Goal: Download file/media

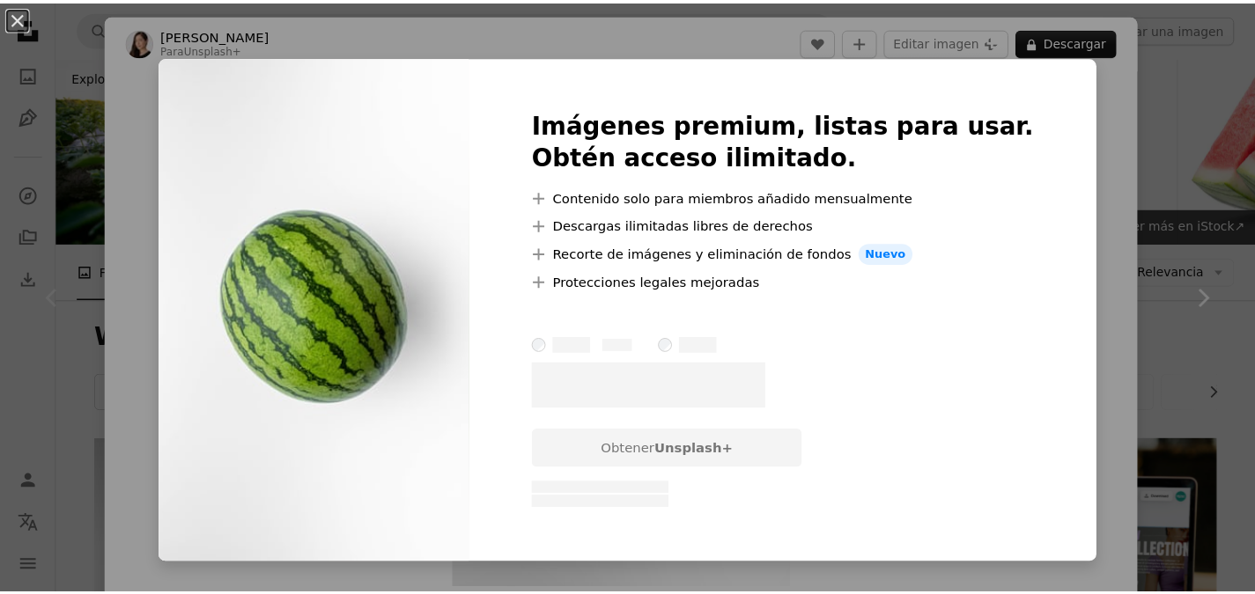
scroll to position [440, 0]
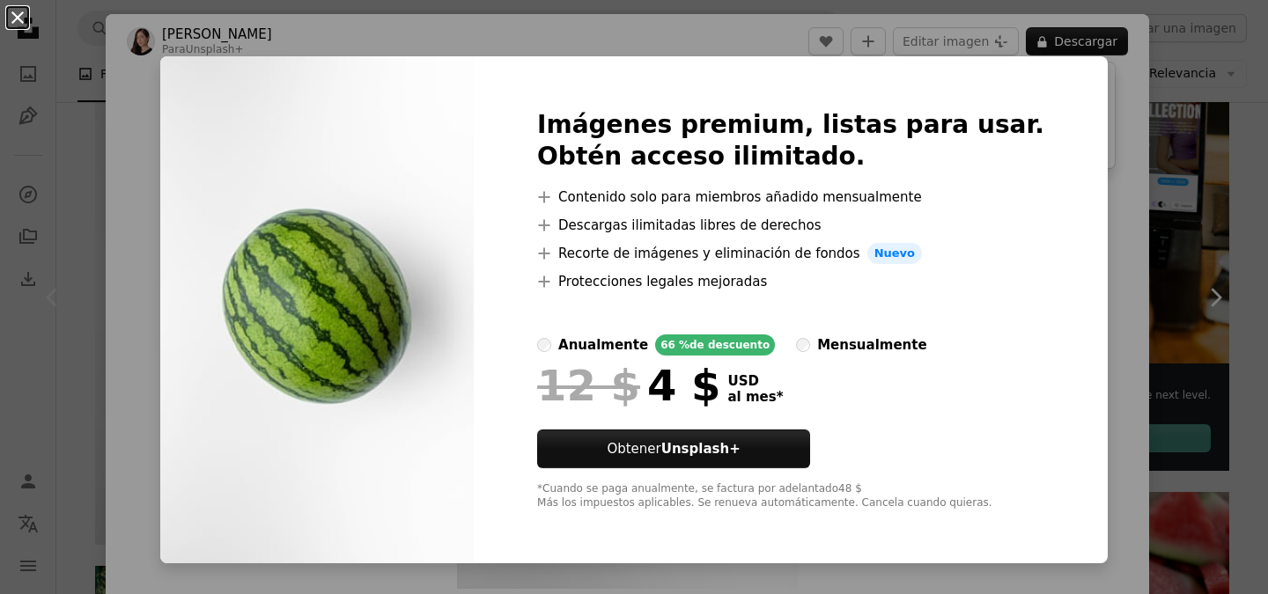
click at [25, 13] on button "An X shape" at bounding box center [17, 17] width 21 height 21
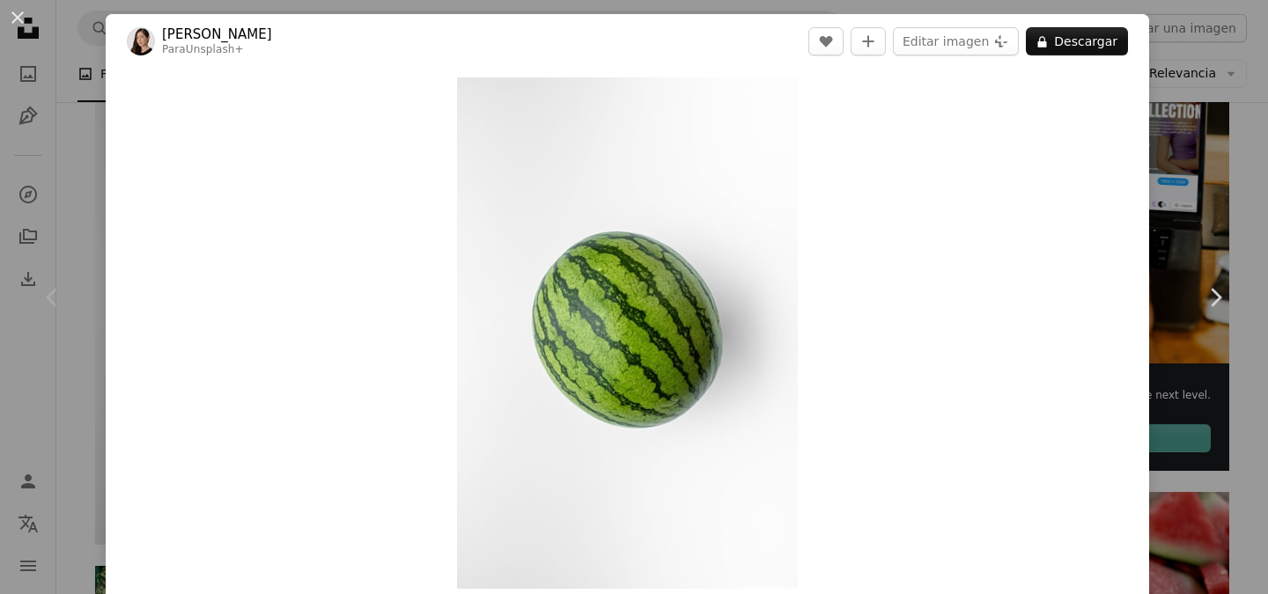
click at [70, 129] on div "An X shape Chevron left Chevron right [PERSON_NAME] Para Unsplash+ A heart A pl…" at bounding box center [634, 297] width 1268 height 594
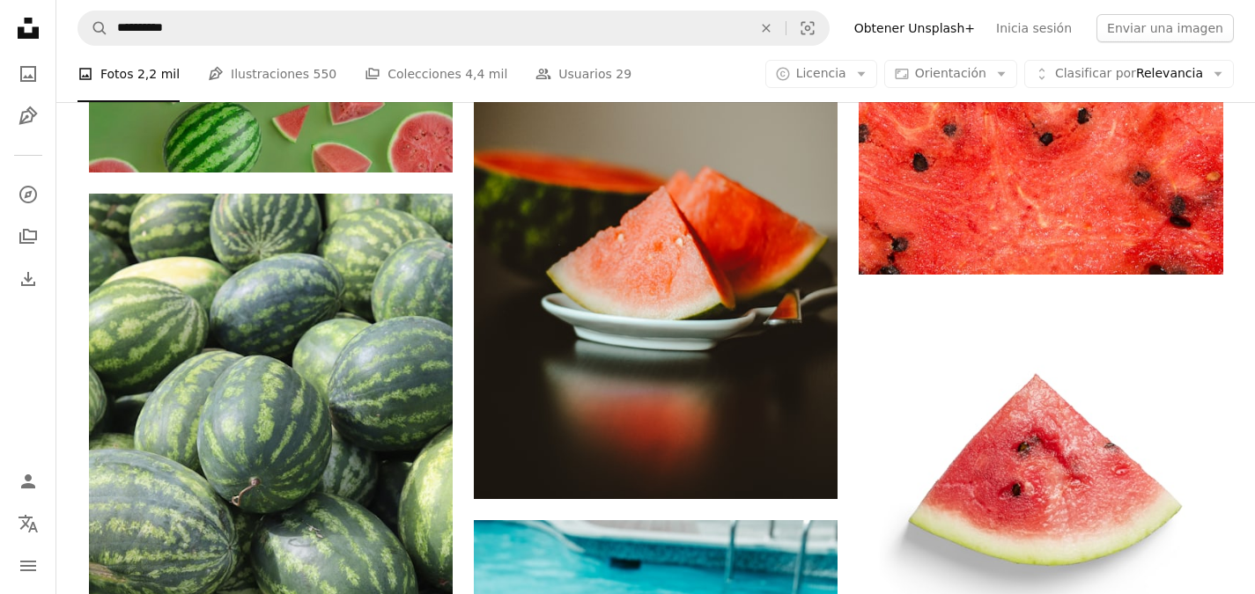
scroll to position [1761, 0]
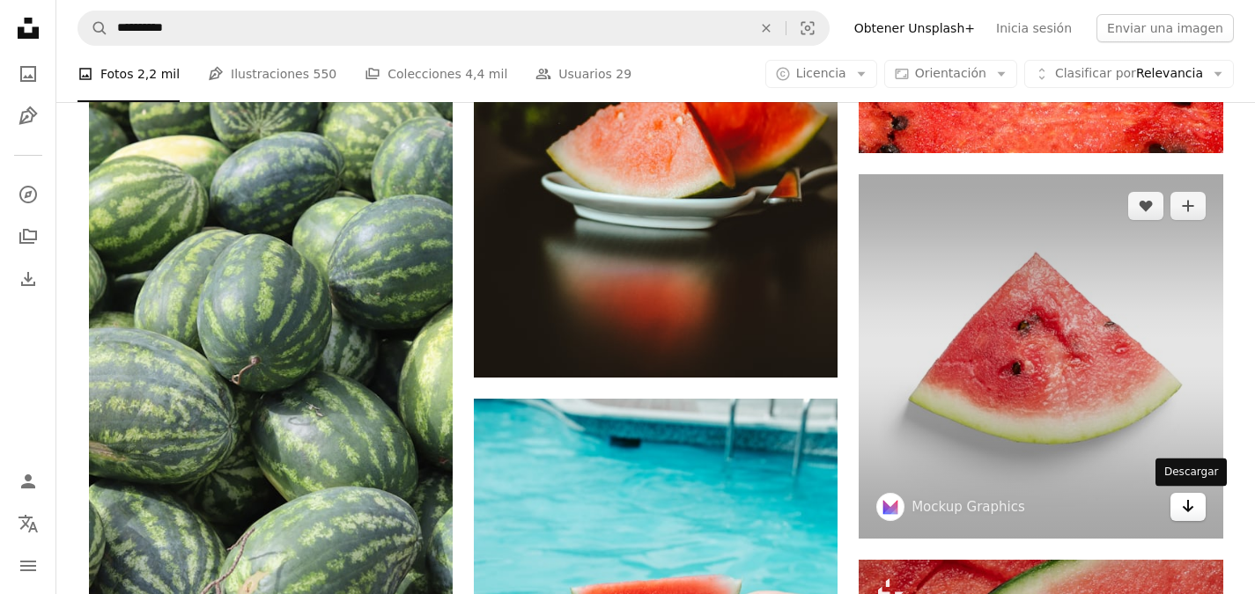
click at [1198, 514] on link "Arrow pointing down" at bounding box center [1187, 507] width 35 height 28
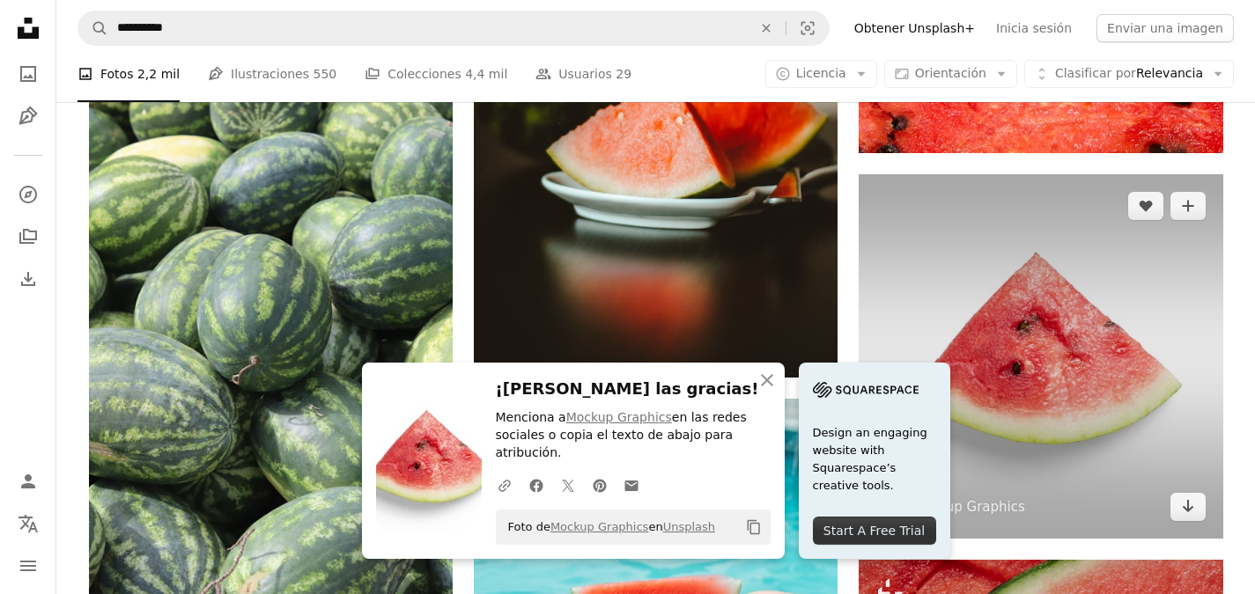
click at [957, 262] on img at bounding box center [1041, 356] width 364 height 364
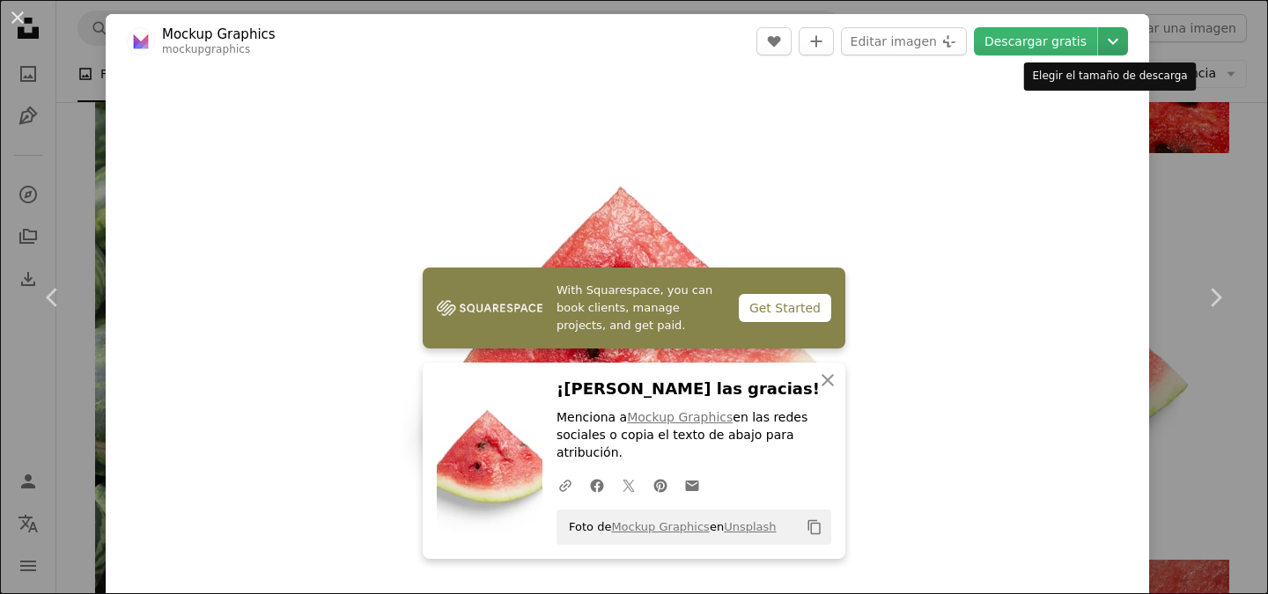
click at [1102, 37] on icon "Chevron down" at bounding box center [1113, 41] width 28 height 21
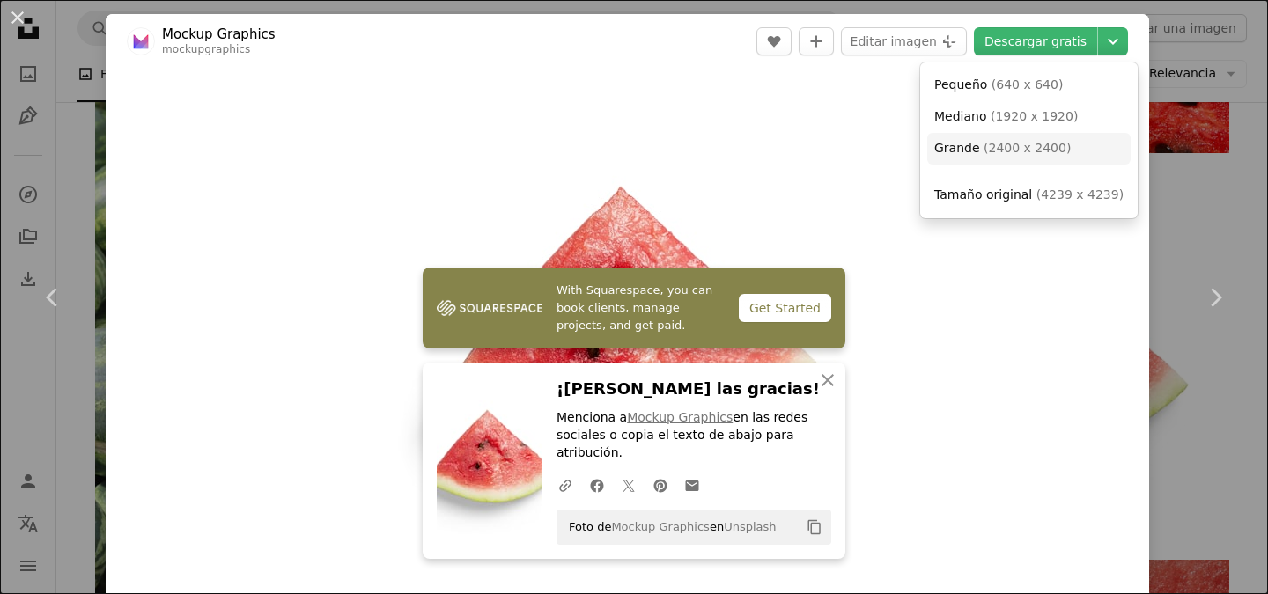
click at [1032, 142] on span "( 2400 x 2400 )" at bounding box center [1027, 148] width 87 height 14
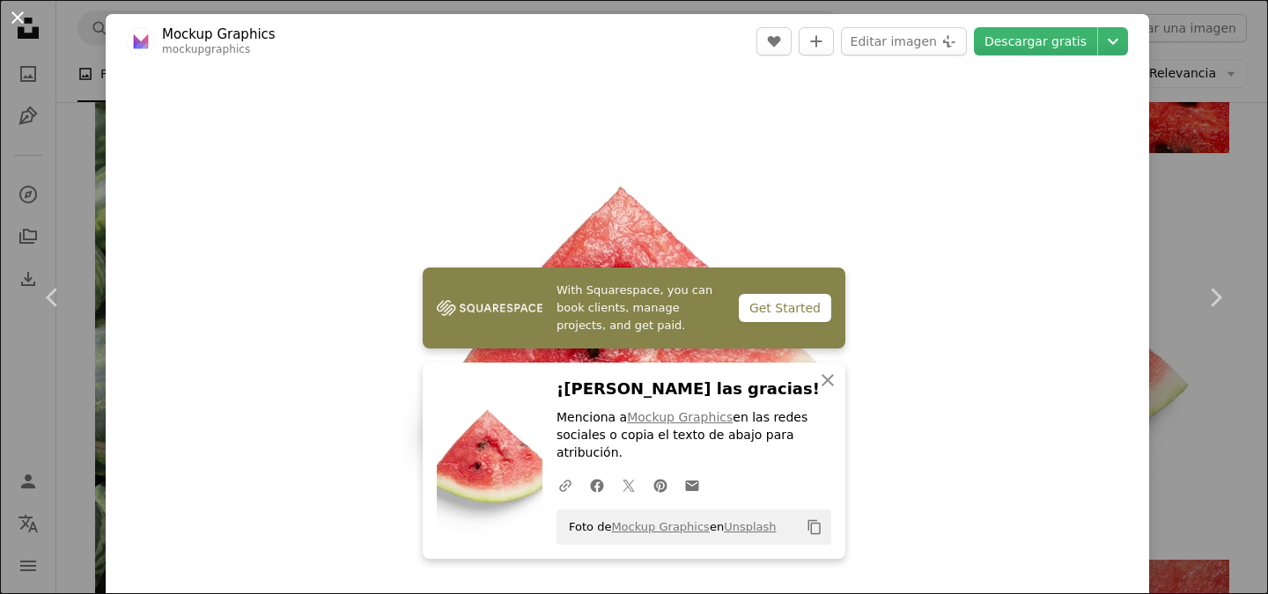
click at [19, 20] on button "An X shape" at bounding box center [17, 17] width 21 height 21
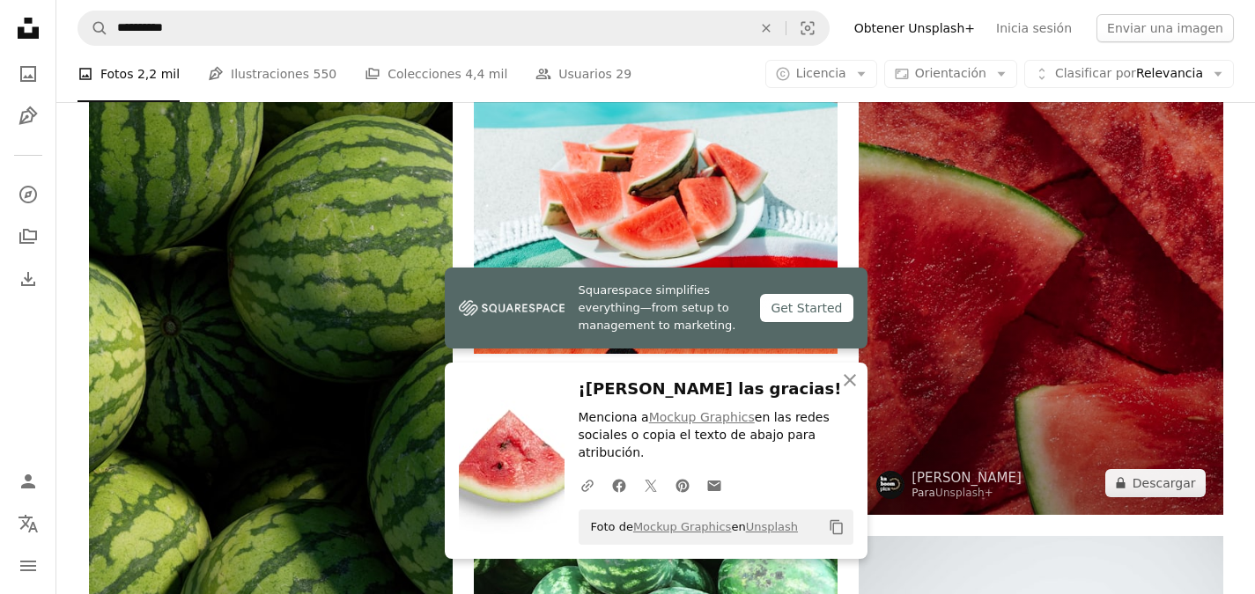
scroll to position [2378, 0]
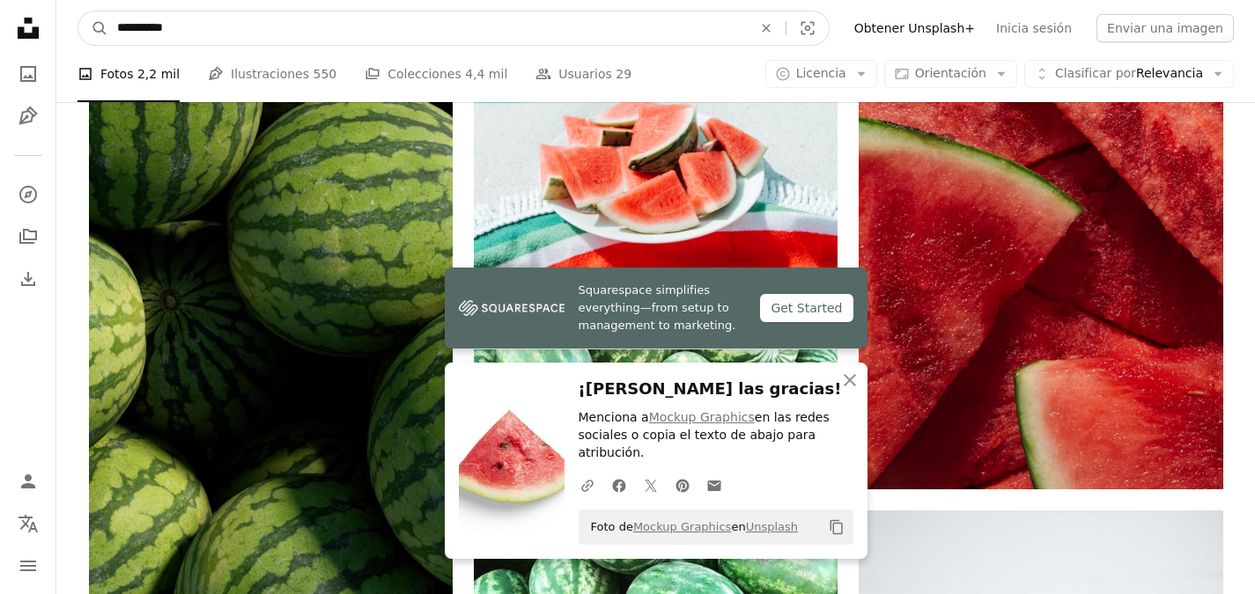
drag, startPoint x: 202, startPoint y: 23, endPoint x: 47, endPoint y: 40, distance: 155.9
type input "******"
click at [78, 11] on button "A magnifying glass" at bounding box center [93, 27] width 30 height 33
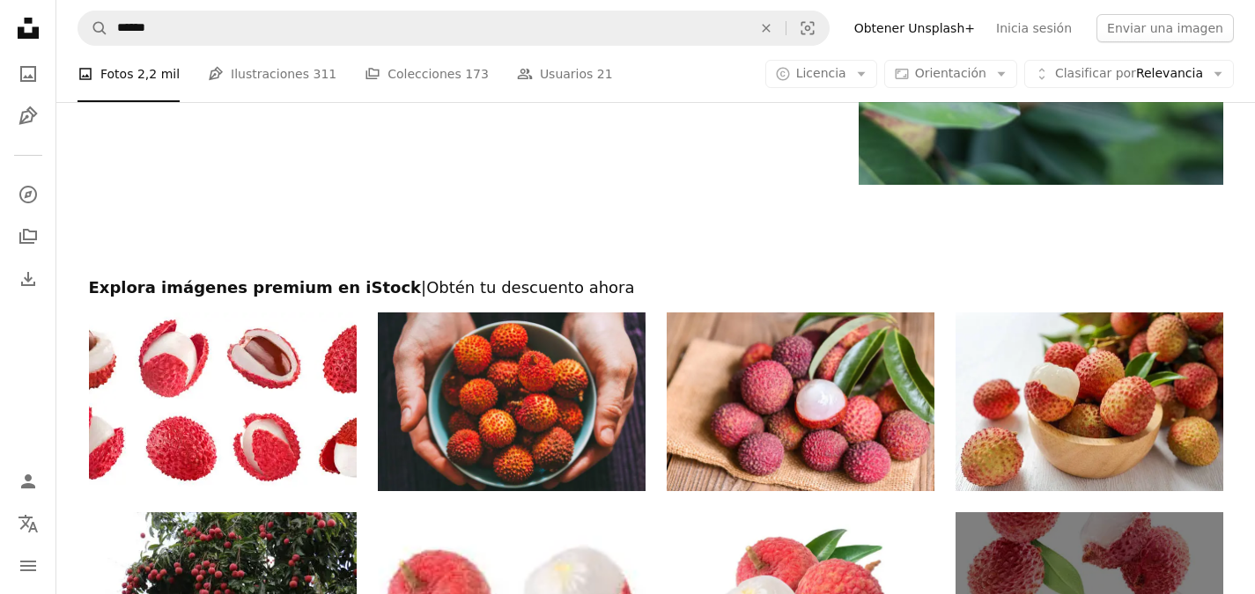
scroll to position [3698, 0]
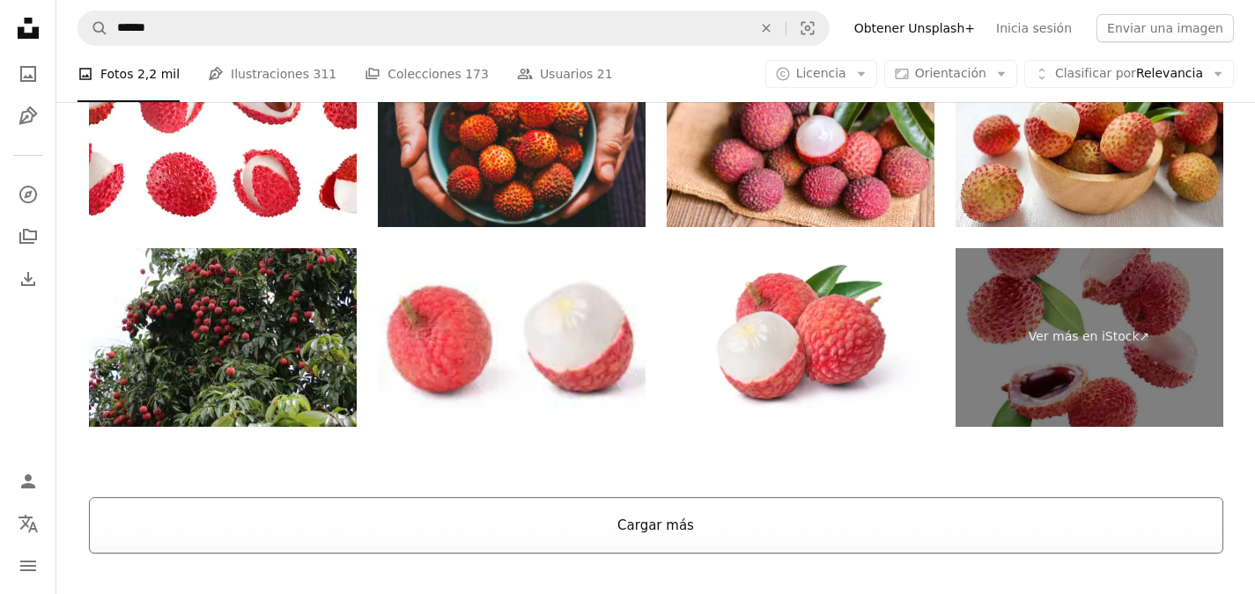
click at [648, 542] on button "Cargar más" at bounding box center [656, 526] width 1134 height 56
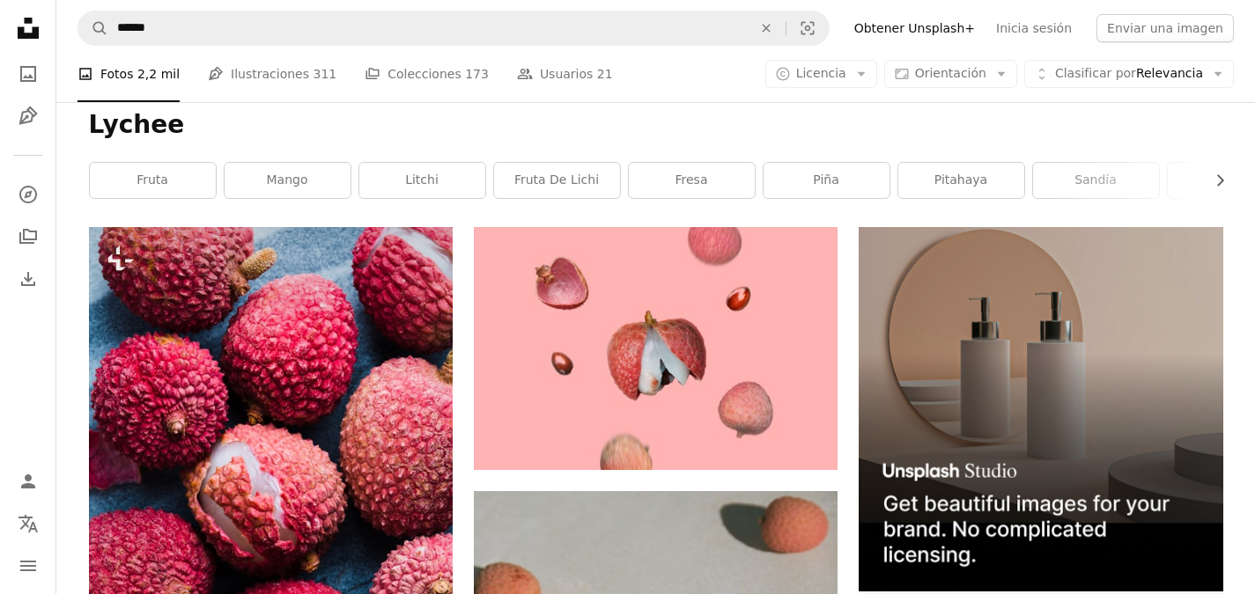
scroll to position [0, 0]
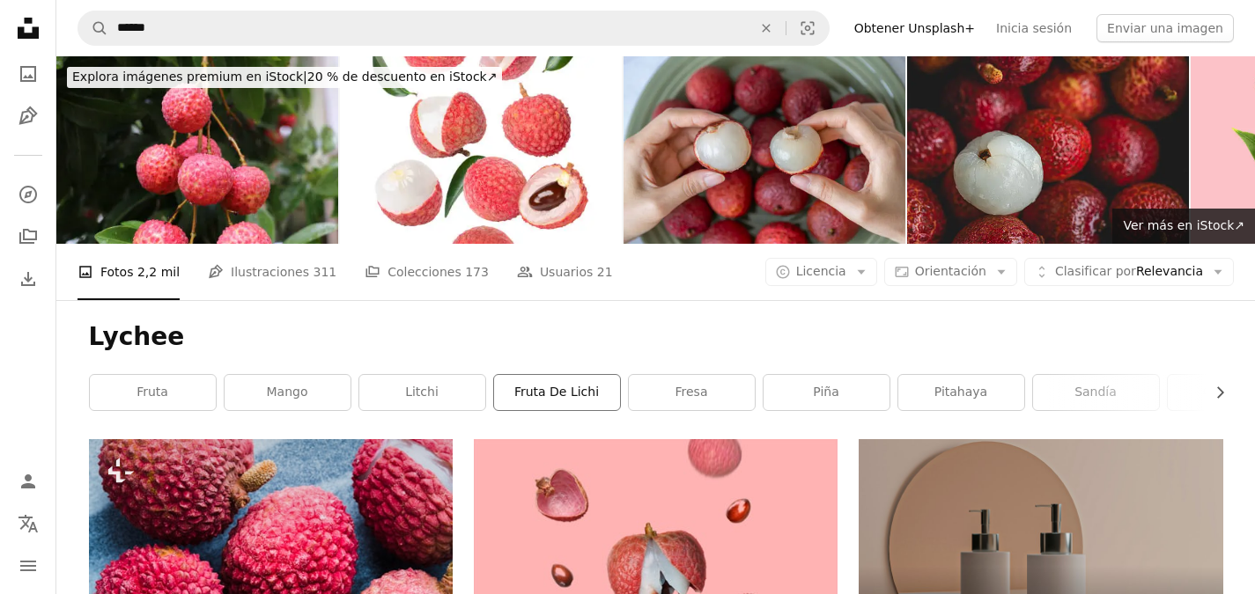
click at [562, 400] on link "fruta de lichi" at bounding box center [557, 392] width 126 height 35
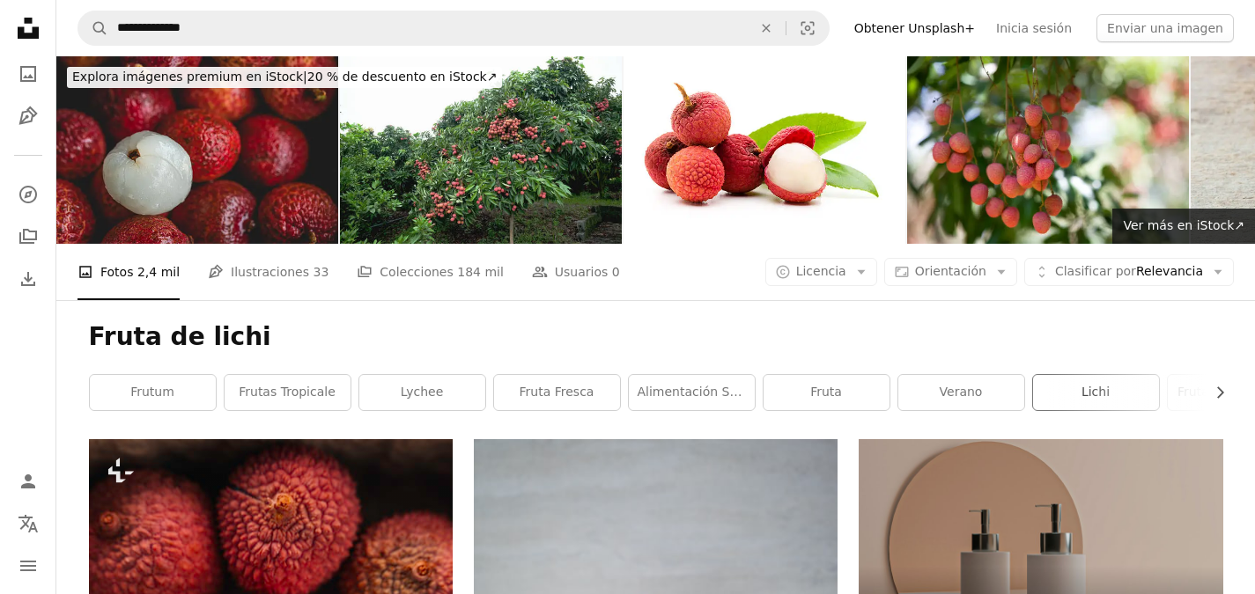
click at [1066, 394] on link "Lichi" at bounding box center [1096, 392] width 126 height 35
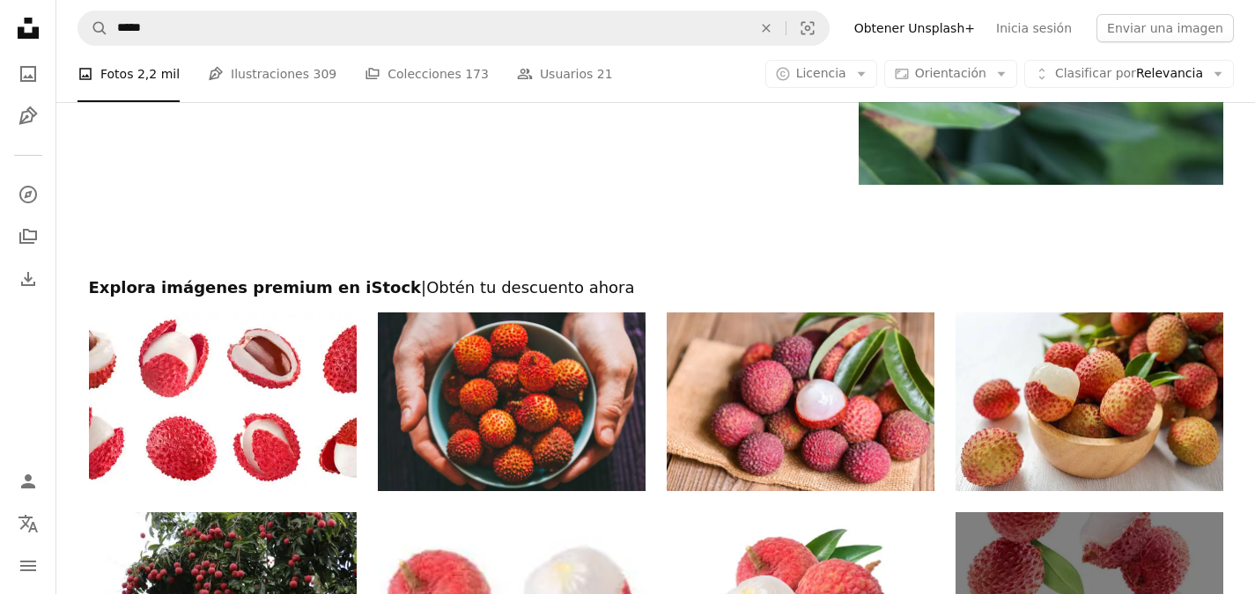
scroll to position [3786, 0]
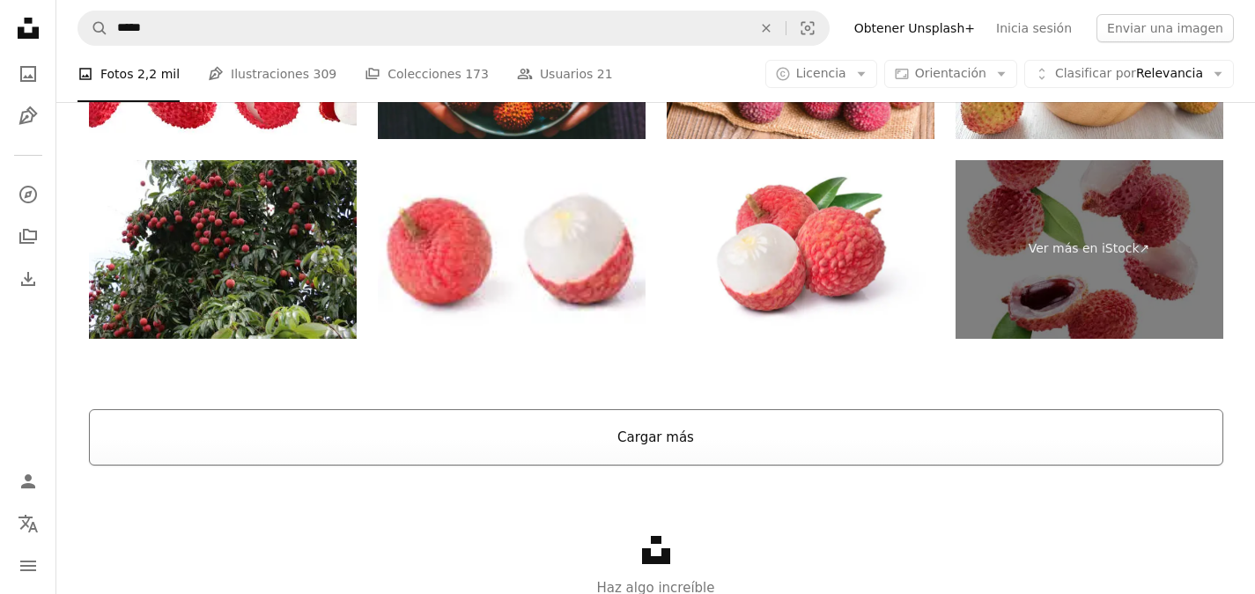
click at [666, 419] on button "Cargar más" at bounding box center [656, 437] width 1134 height 56
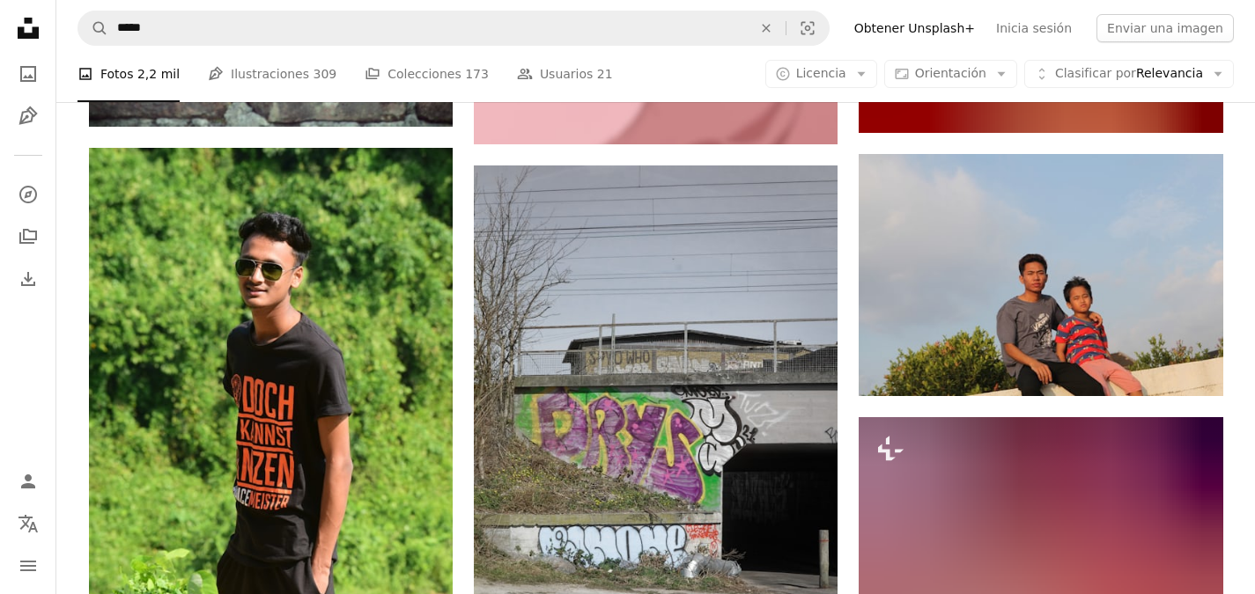
scroll to position [13737, 0]
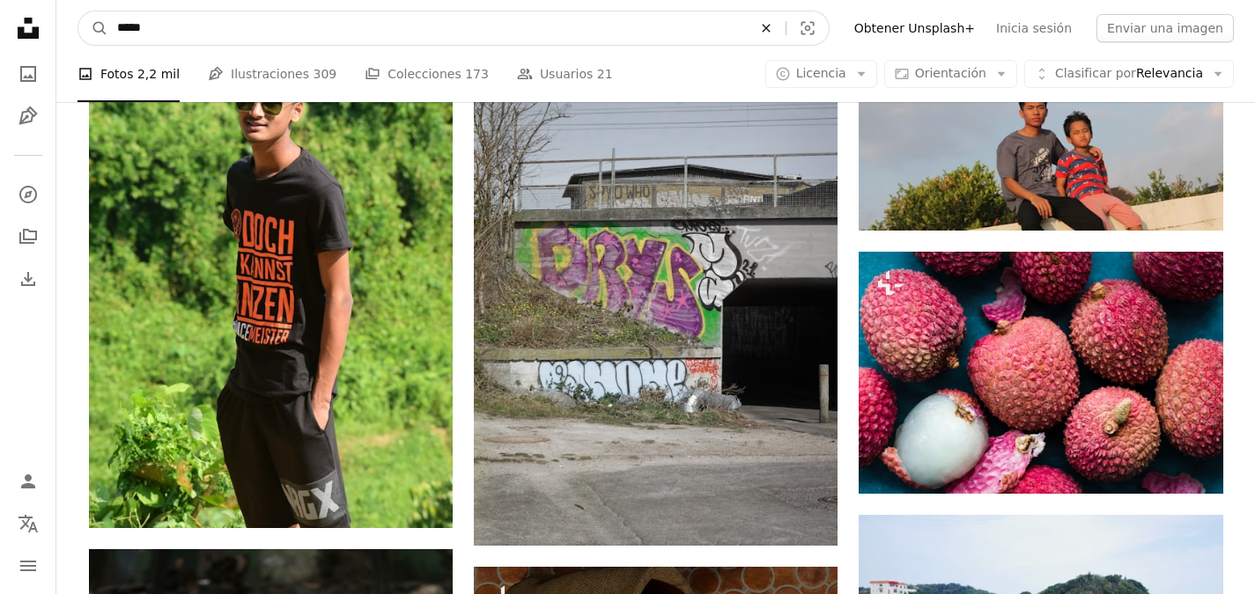
click at [770, 27] on icon "Encuentra imágenes en todo el sitio" at bounding box center [766, 28] width 8 height 8
type input "*****"
click at [78, 11] on button "A magnifying glass" at bounding box center [93, 27] width 30 height 33
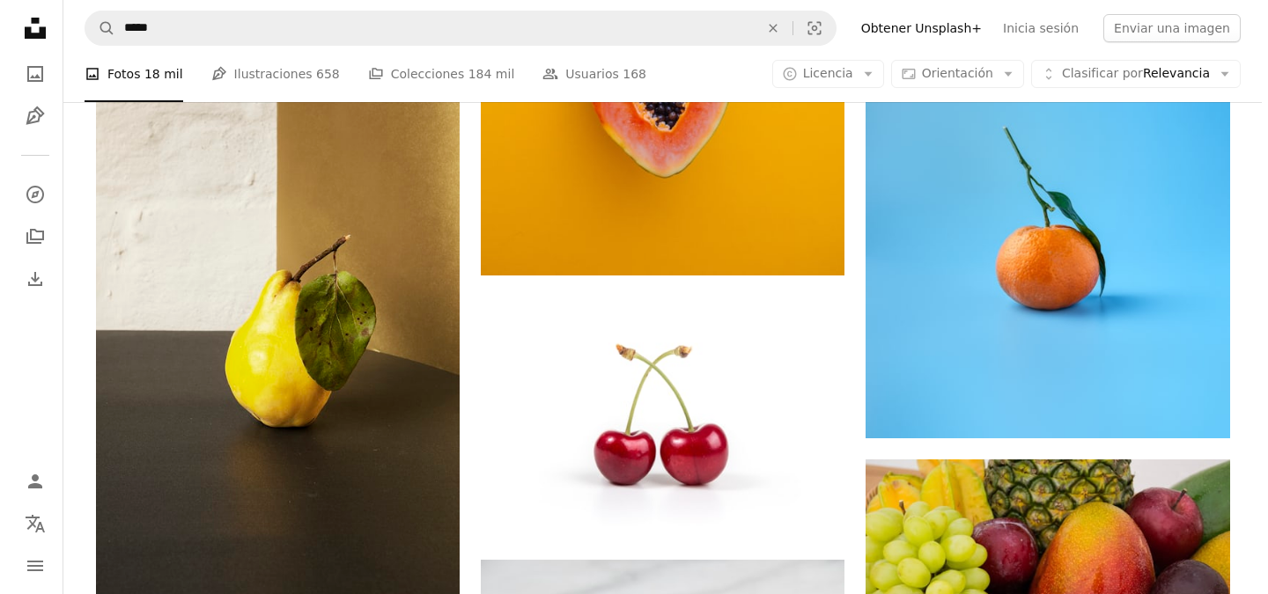
scroll to position [2025, 0]
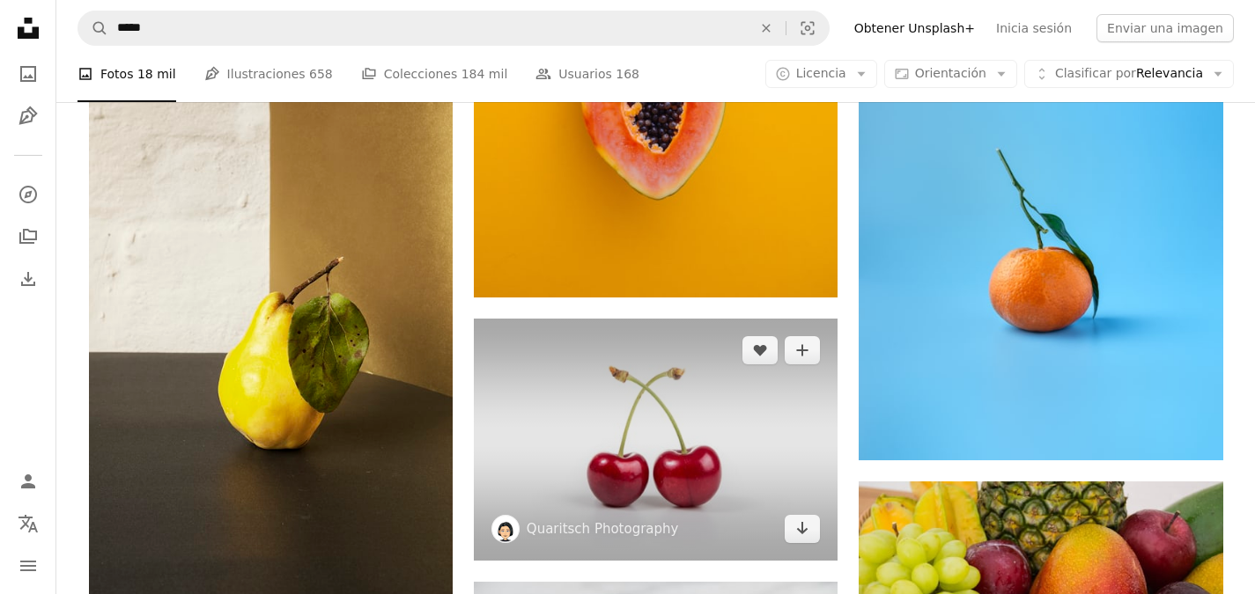
click at [616, 497] on img at bounding box center [656, 440] width 364 height 242
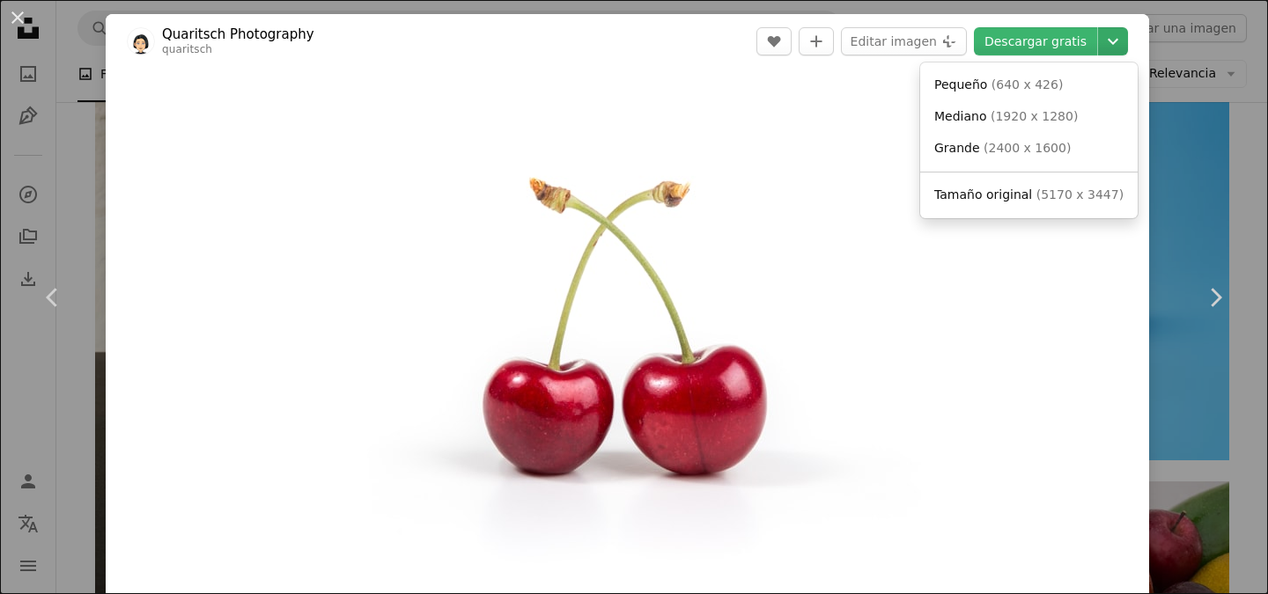
click at [1107, 37] on icon "Chevron down" at bounding box center [1113, 41] width 28 height 21
click at [1047, 146] on span "( 2400 x 1600 )" at bounding box center [1027, 148] width 87 height 14
